Goal: Transaction & Acquisition: Purchase product/service

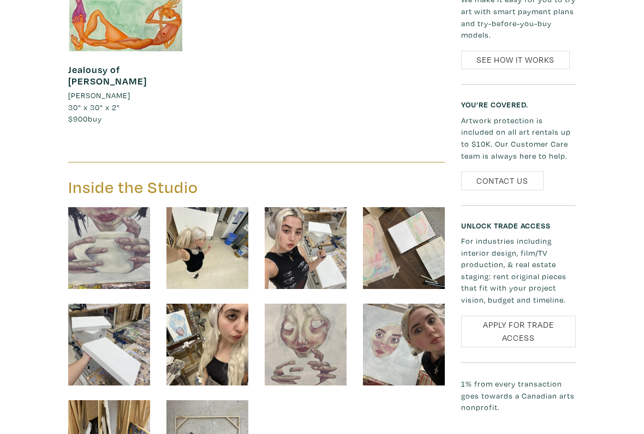
scroll to position [1214, 0]
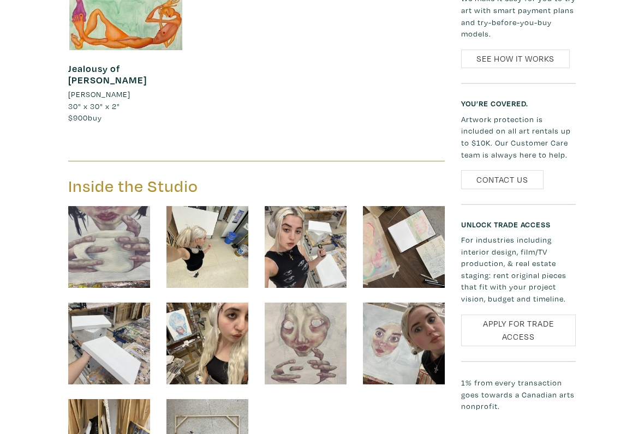
click at [287, 219] on img at bounding box center [306, 248] width 82 height 82
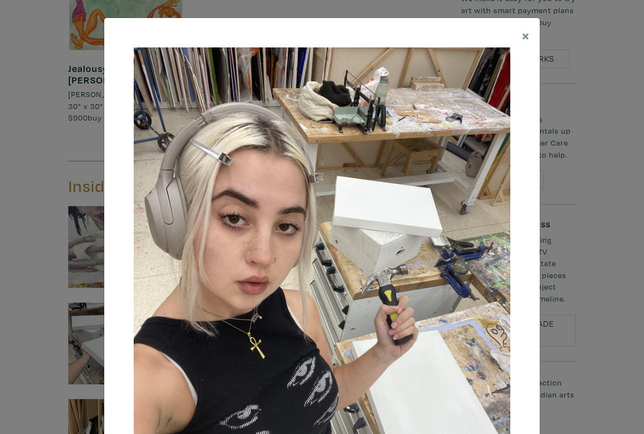
click at [570, 222] on div "× Save changes Close" at bounding box center [322, 217] width 644 height 434
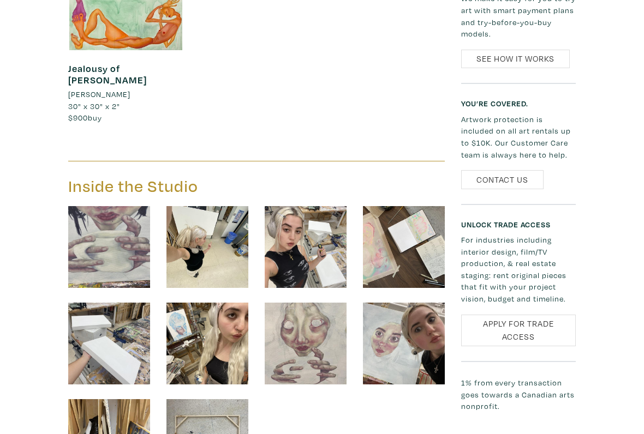
click at [294, 213] on img at bounding box center [306, 247] width 82 height 82
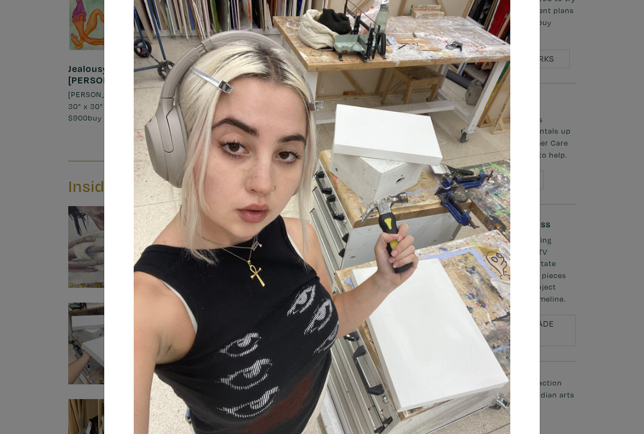
scroll to position [44, 0]
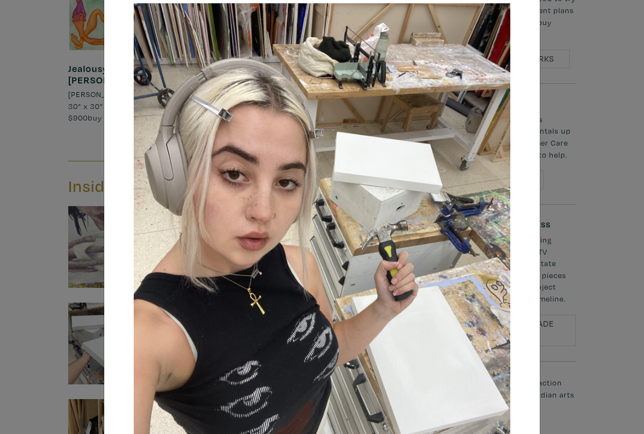
click at [570, 214] on div "× Save changes Close" at bounding box center [322, 217] width 644 height 434
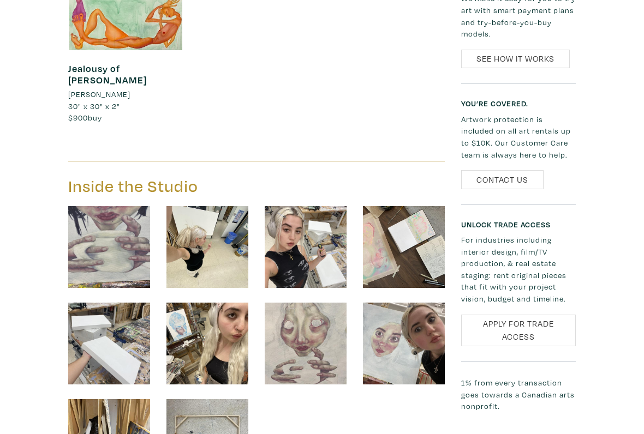
click at [212, 307] on img at bounding box center [207, 344] width 82 height 82
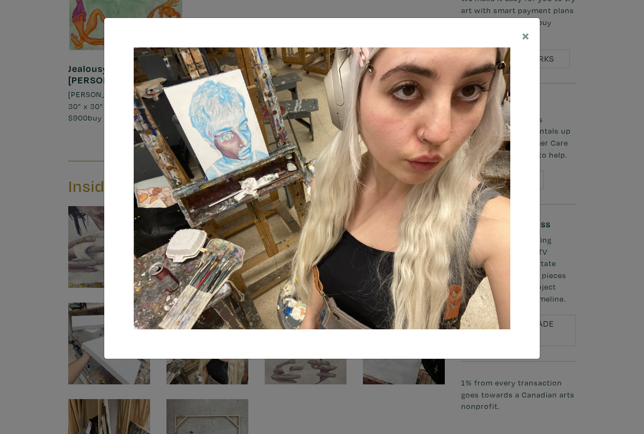
click at [527, 40] on span "×" at bounding box center [525, 35] width 8 height 19
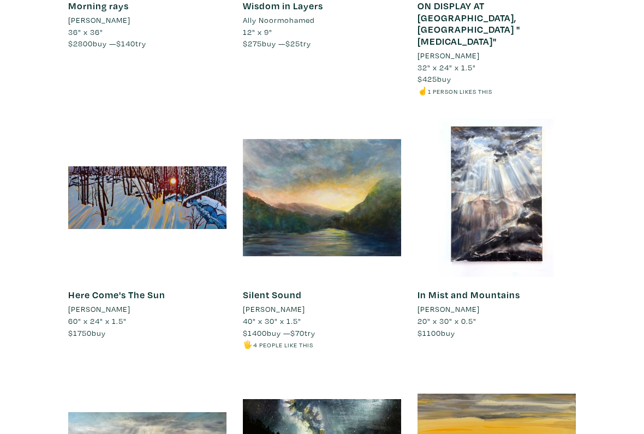
scroll to position [2677, 0]
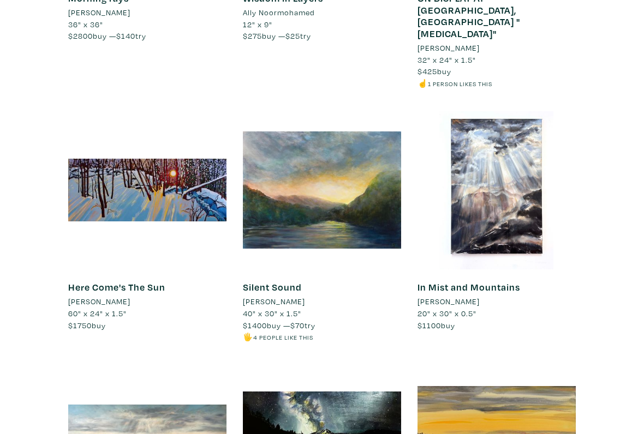
click at [85, 159] on div at bounding box center [147, 190] width 158 height 158
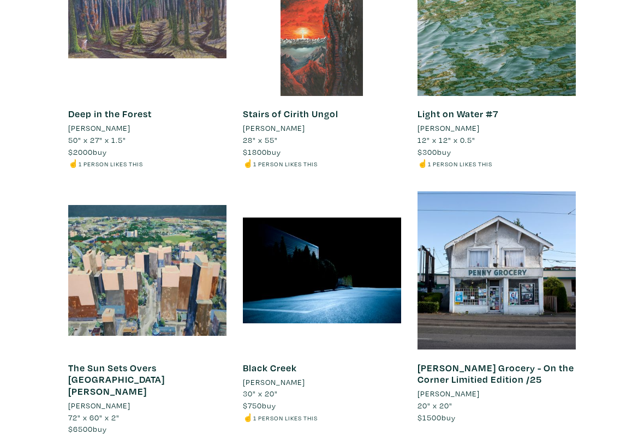
scroll to position [6746, 0]
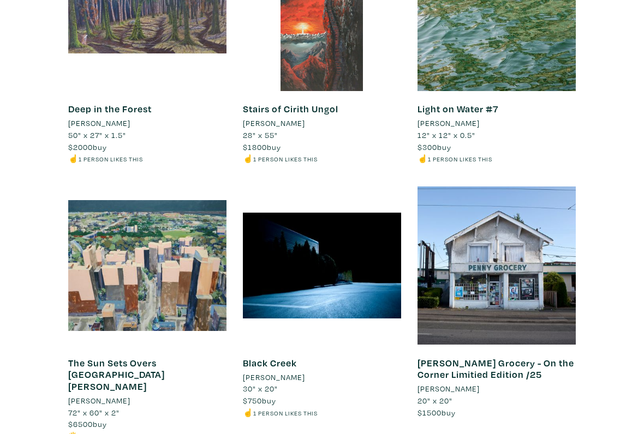
click at [538, 195] on div at bounding box center [496, 266] width 158 height 158
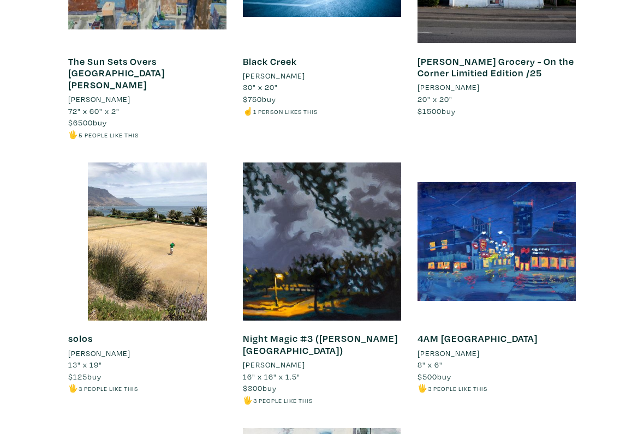
scroll to position [7048, 0]
click at [581, 263] on div "4AM Chinatown Anson Ng 8" x 6" $500 buy 🖐️ 3 people like this #plein air #lands…" at bounding box center [496, 296] width 175 height 266
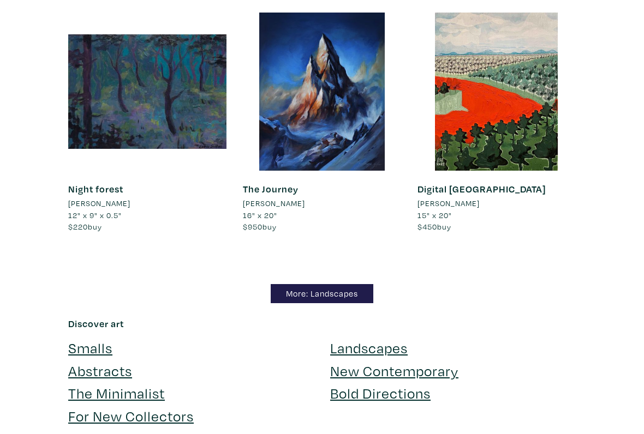
scroll to position [8503, 0]
click at [302, 284] on link "More: Landscapes" at bounding box center [322, 293] width 103 height 19
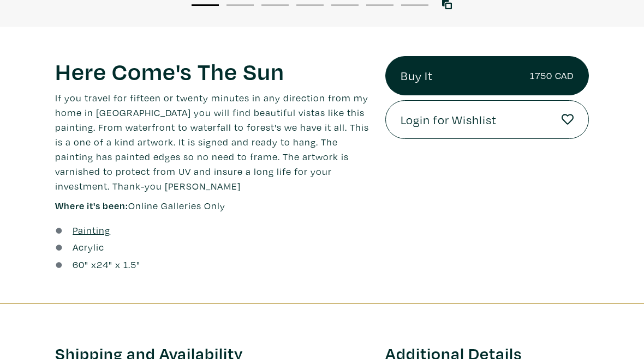
scroll to position [306, 0]
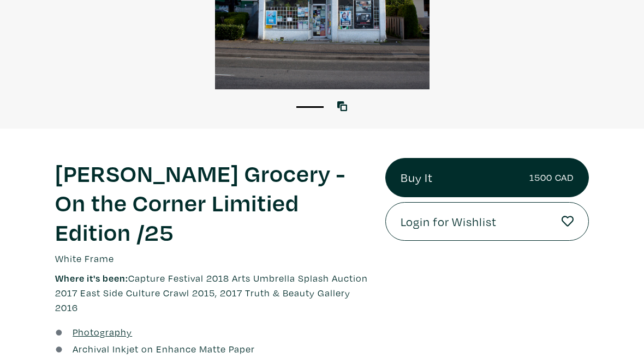
scroll to position [217, 0]
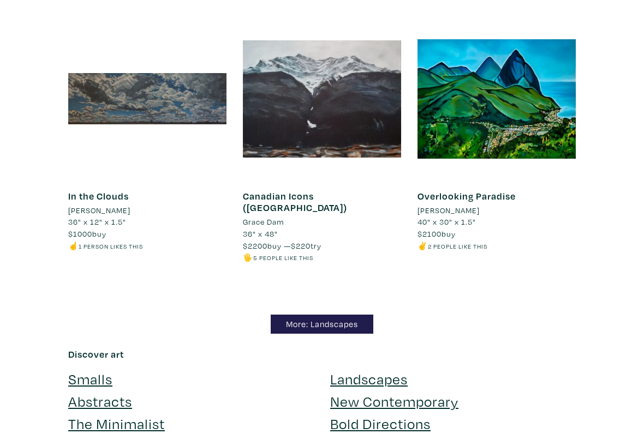
scroll to position [8211, 0]
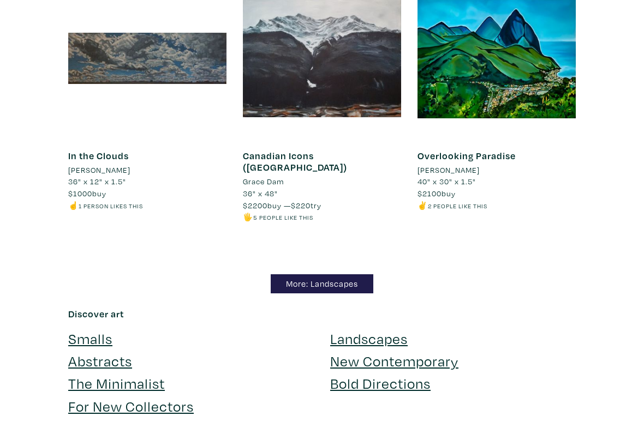
click at [319, 274] on link "More: Landscapes" at bounding box center [322, 283] width 103 height 19
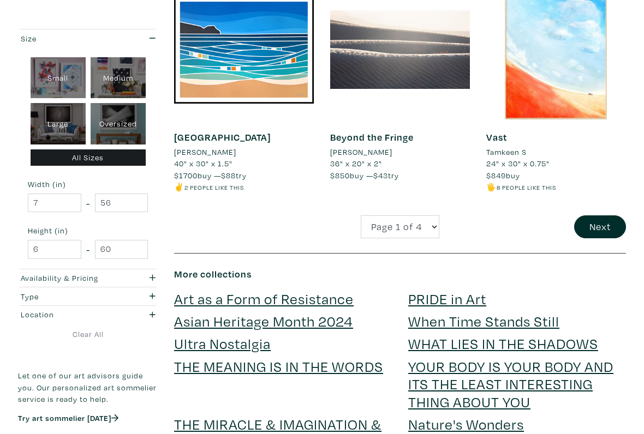
scroll to position [1921, 0]
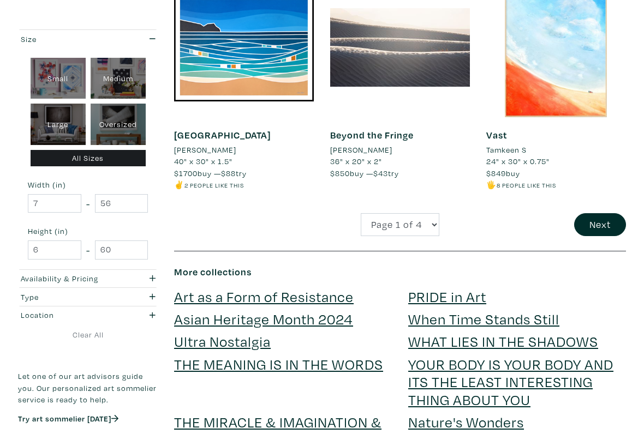
click at [603, 213] on button "Next" at bounding box center [600, 224] width 52 height 23
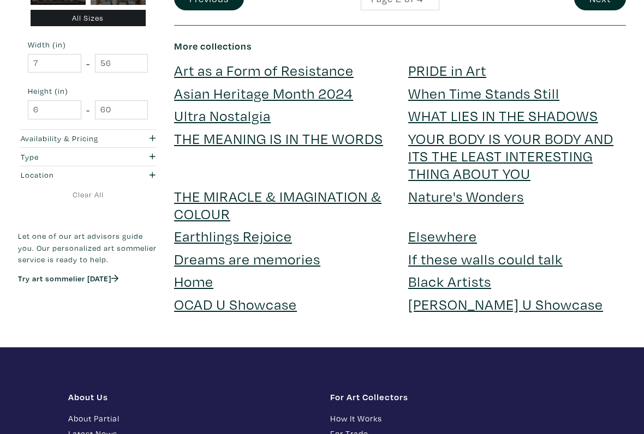
scroll to position [2243, 0]
